Goal: Task Accomplishment & Management: Use online tool/utility

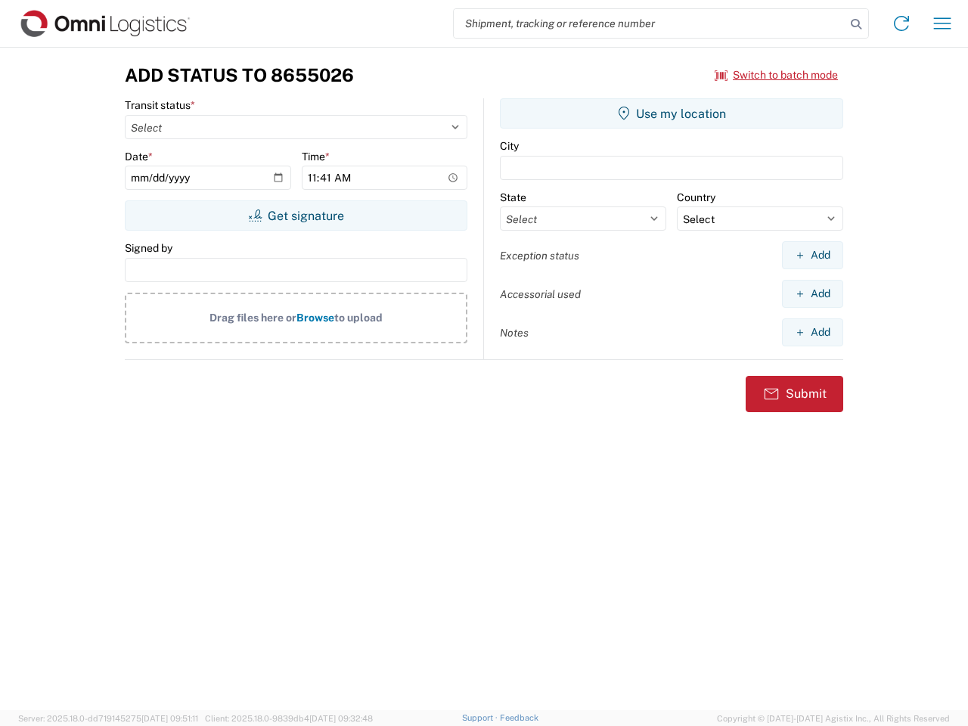
click at [650, 23] on input "search" at bounding box center [650, 23] width 392 height 29
click at [856, 24] on icon at bounding box center [856, 24] width 21 height 21
click at [902, 23] on icon at bounding box center [902, 23] width 24 height 24
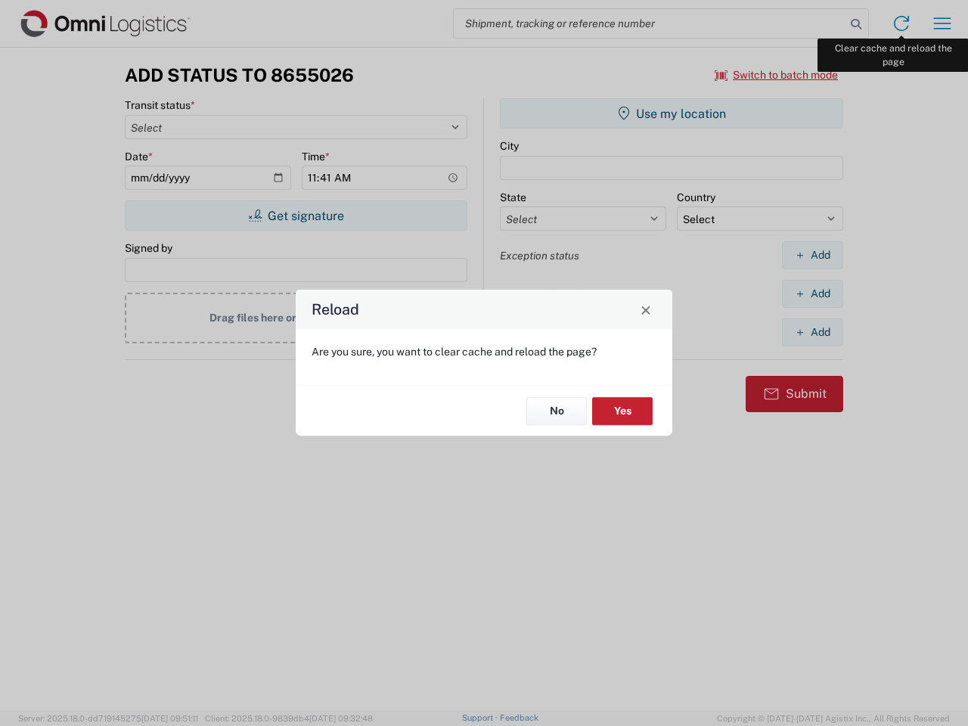
click at [943, 23] on div "Reload Are you sure, you want to clear cache and reload the page? No Yes" at bounding box center [484, 363] width 968 height 726
click at [777, 75] on div "Reload Are you sure, you want to clear cache and reload the page? No Yes" at bounding box center [484, 363] width 968 height 726
click at [296, 216] on div "Reload Are you sure, you want to clear cache and reload the page? No Yes" at bounding box center [484, 363] width 968 height 726
click at [672, 113] on div "Reload Are you sure, you want to clear cache and reload the page? No Yes" at bounding box center [484, 363] width 968 height 726
click at [813, 255] on div "Reload Are you sure, you want to clear cache and reload the page? No Yes" at bounding box center [484, 363] width 968 height 726
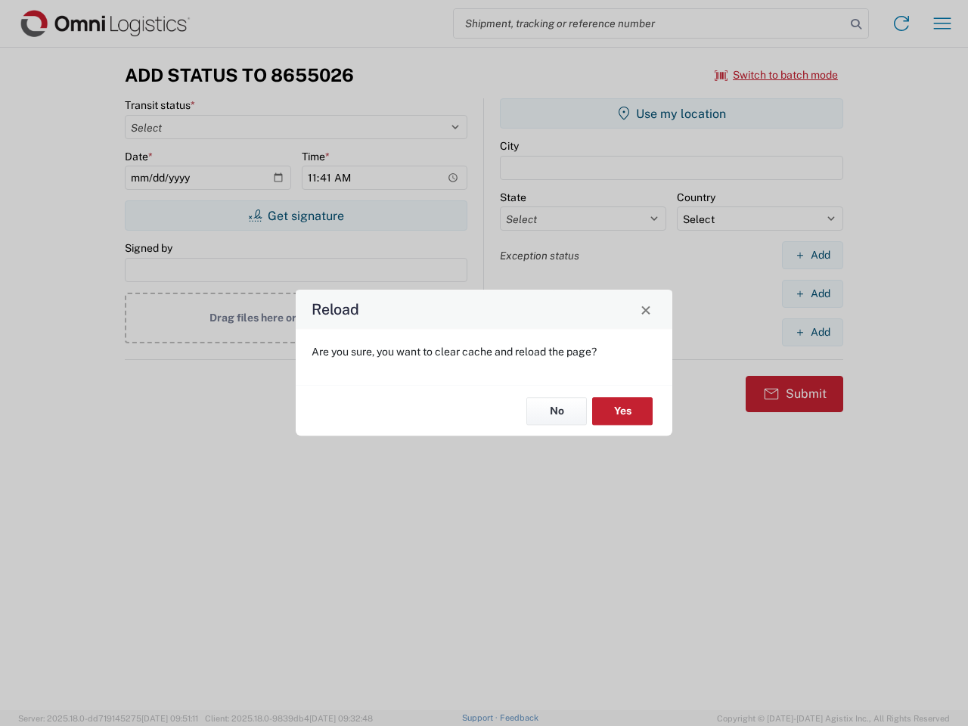
click at [813, 294] on div "Reload Are you sure, you want to clear cache and reload the page? No Yes" at bounding box center [484, 363] width 968 height 726
click at [813, 332] on div "Reload Are you sure, you want to clear cache and reload the page? No Yes" at bounding box center [484, 363] width 968 height 726
